Goal: Ask a question

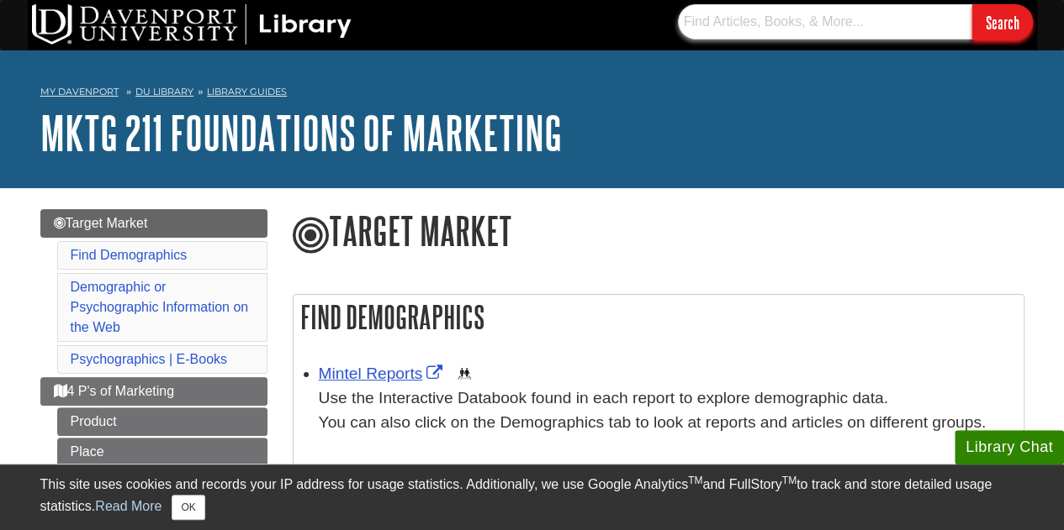
click at [690, 24] on input "text" at bounding box center [825, 21] width 294 height 35
type input "Clarista"
click at [1011, 21] on input "Search" at bounding box center [1002, 22] width 61 height 36
